Goal: Use online tool/utility: Utilize a website feature to perform a specific function

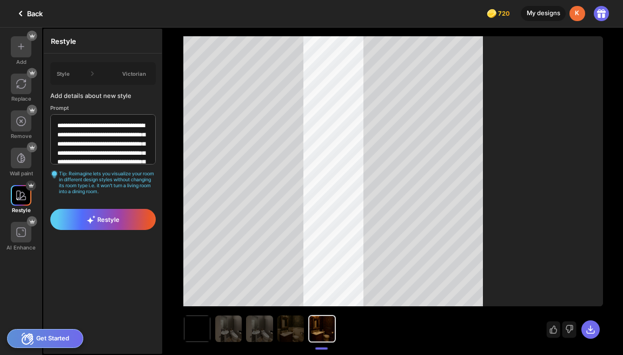
scroll to position [144, 0]
click at [22, 14] on icon at bounding box center [20, 13] width 13 height 13
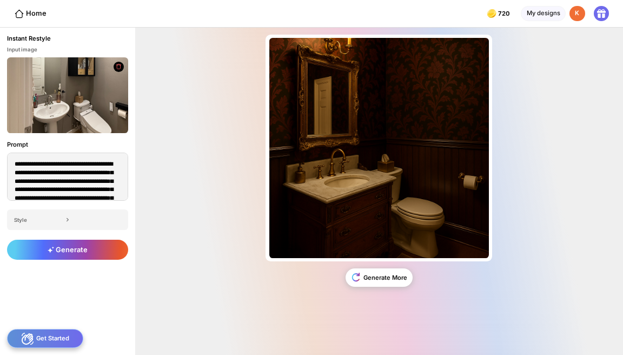
click at [22, 14] on icon at bounding box center [19, 14] width 10 height 10
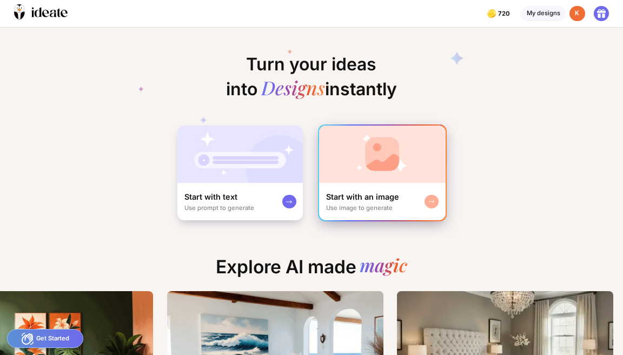
click at [387, 187] on div "Start with an image Use image to generate" at bounding box center [382, 201] width 127 height 37
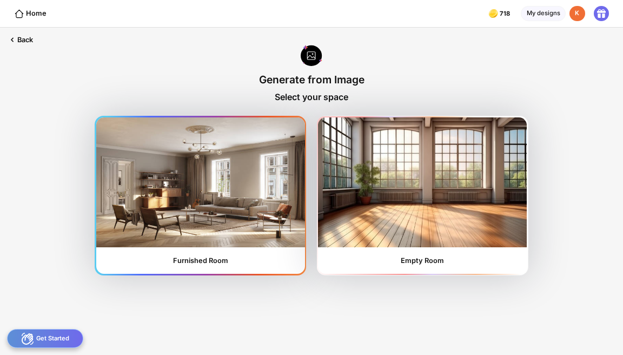
click at [249, 189] on img at bounding box center [200, 182] width 209 height 130
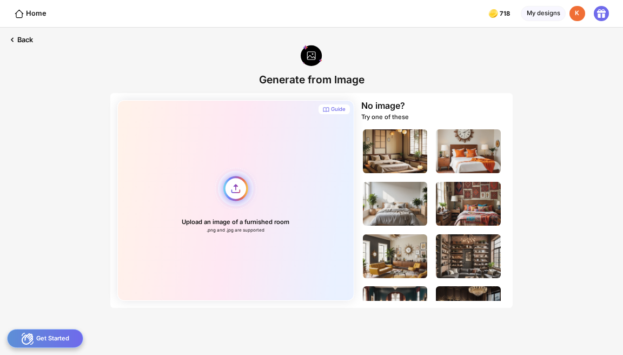
click at [242, 190] on div "Upload an image of a furnished room .png and .jpg are supported" at bounding box center [235, 200] width 237 height 201
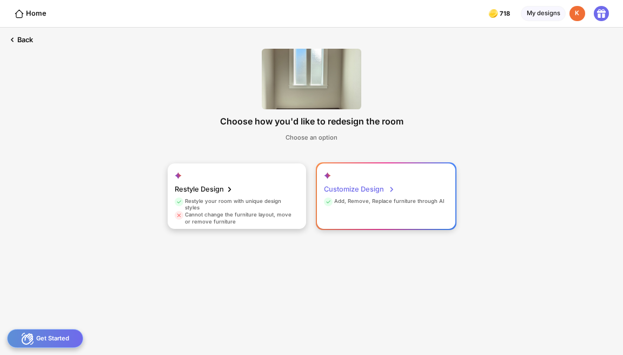
click at [406, 198] on div "Add, Remove, Replace furniture through AI" at bounding box center [384, 203] width 121 height 10
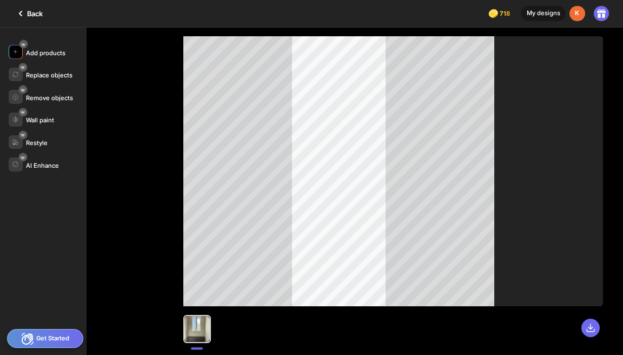
click at [41, 52] on div "Add products" at bounding box center [46, 53] width 40 height 8
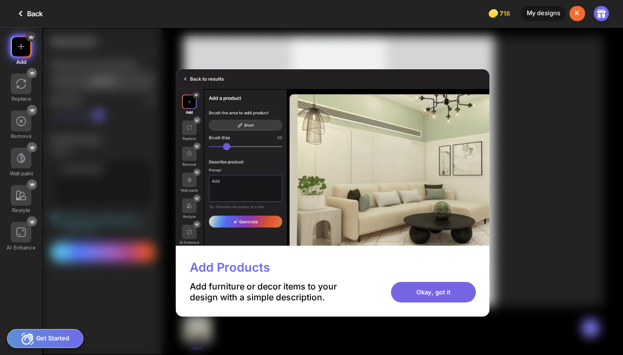
click at [476, 295] on div "Okay, got it" at bounding box center [433, 292] width 85 height 21
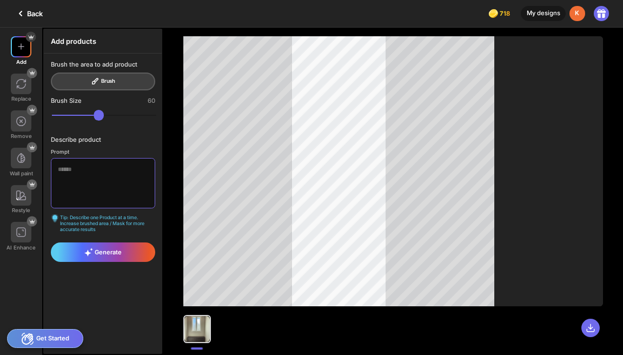
click at [74, 180] on textarea at bounding box center [103, 183] width 104 height 50
click at [53, 173] on textarea "**********" at bounding box center [103, 183] width 104 height 50
type textarea "**********"
click at [93, 252] on span "Generate" at bounding box center [102, 252] width 37 height 9
